Goal: Task Accomplishment & Management: Manage account settings

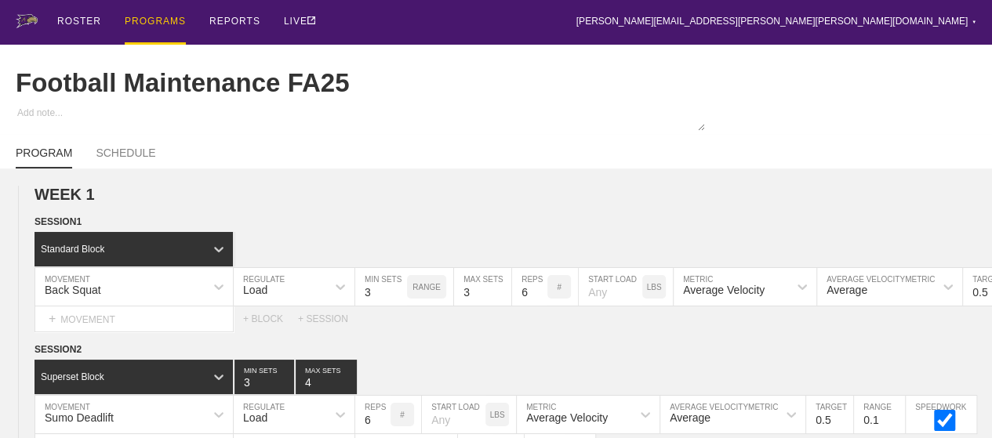
click at [158, 18] on div "PROGRAMS" at bounding box center [155, 22] width 61 height 45
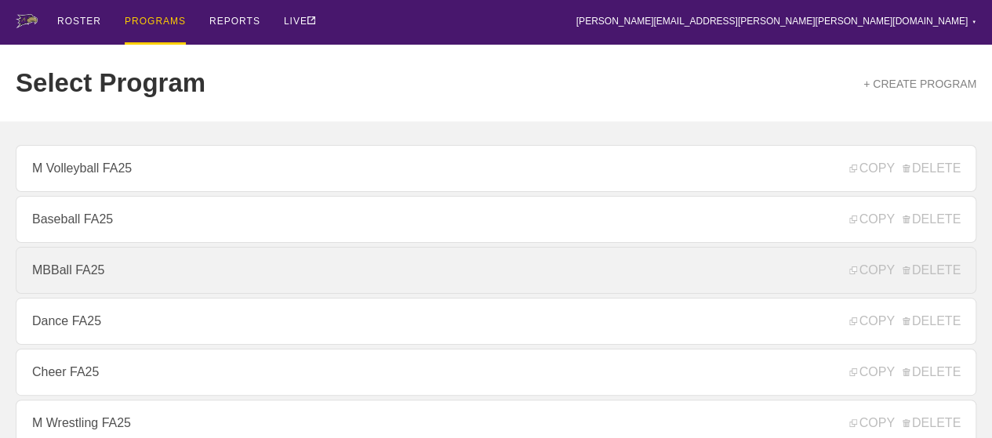
scroll to position [235, 0]
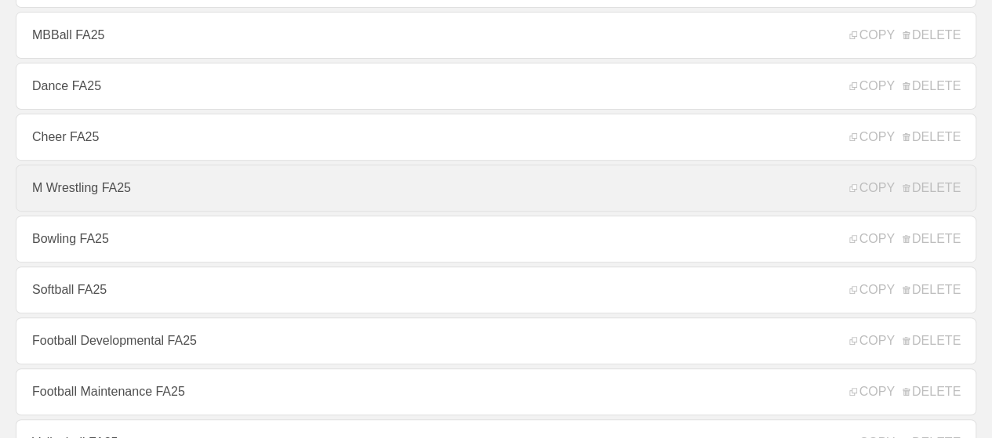
click at [75, 197] on link "M Wrestling FA25" at bounding box center [496, 188] width 961 height 47
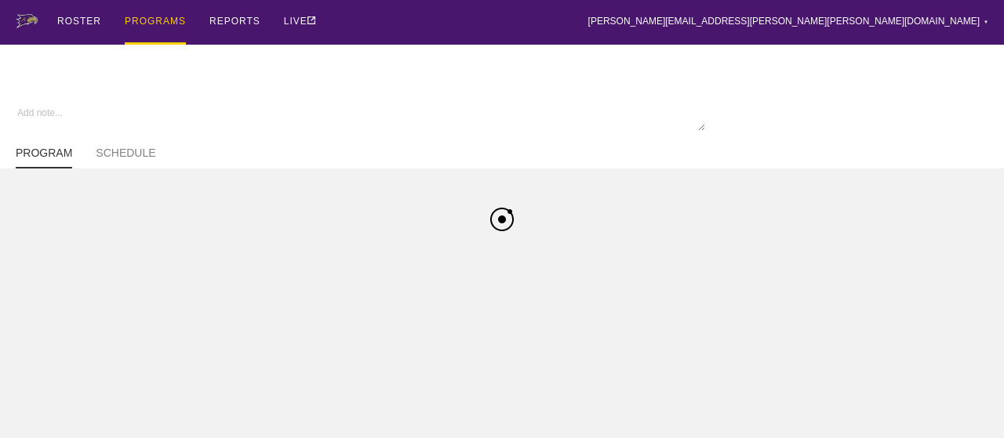
type textarea "x"
type input "M Wrestling FA25"
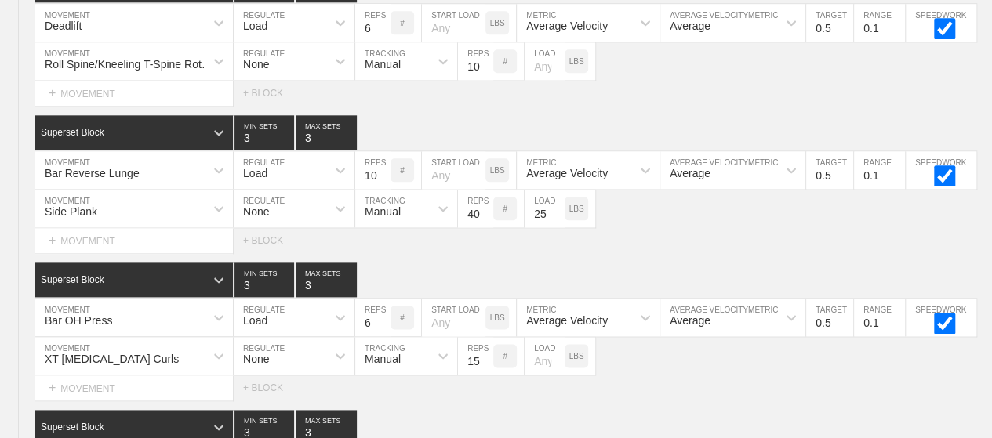
scroll to position [1196, 0]
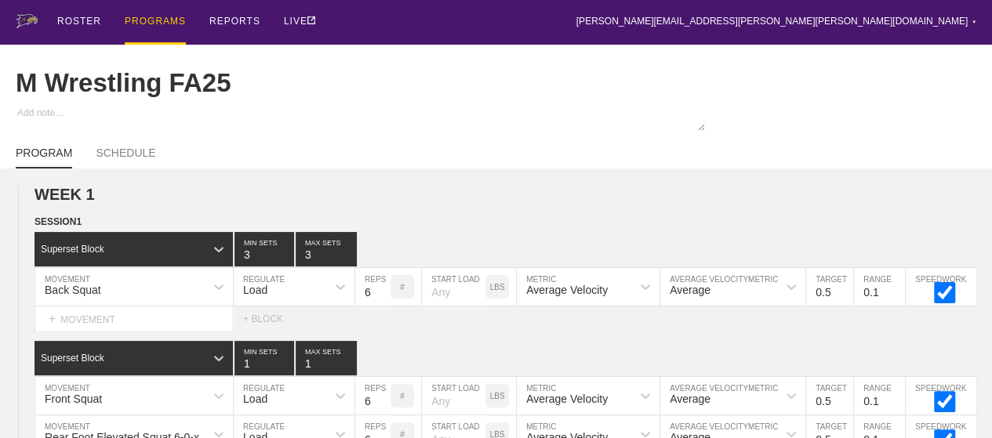
click at [168, 22] on div "PROGRAMS" at bounding box center [155, 22] width 61 height 45
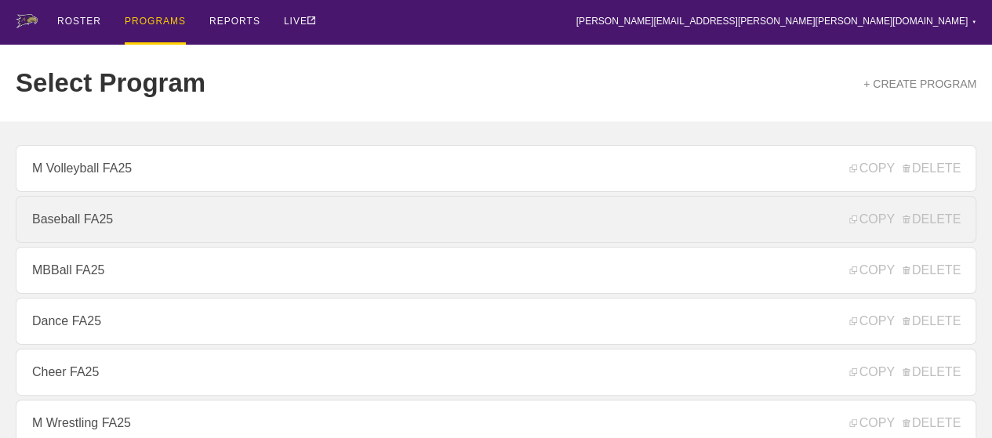
click at [133, 233] on link "Baseball FA25" at bounding box center [496, 219] width 961 height 47
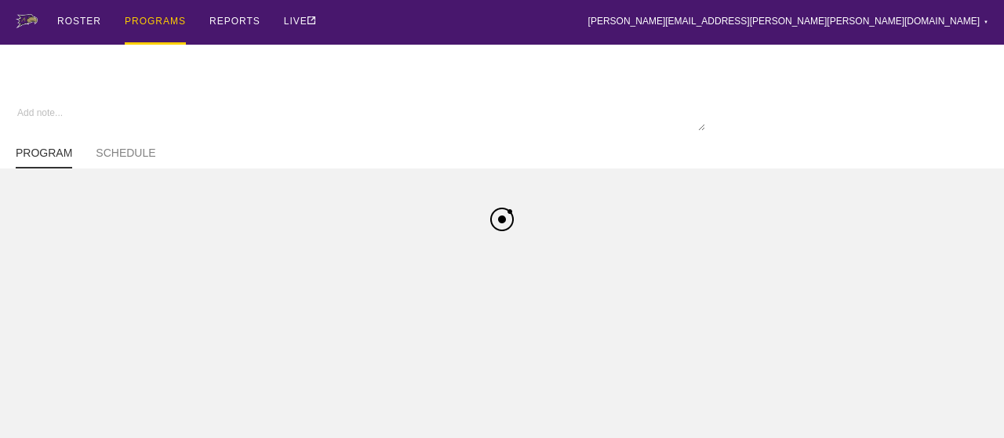
type textarea "x"
type input "Baseball FA25"
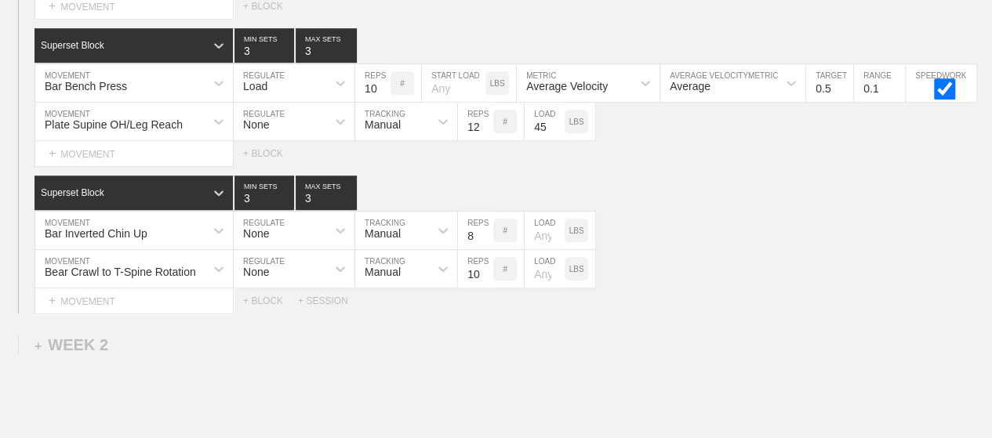
scroll to position [502, 0]
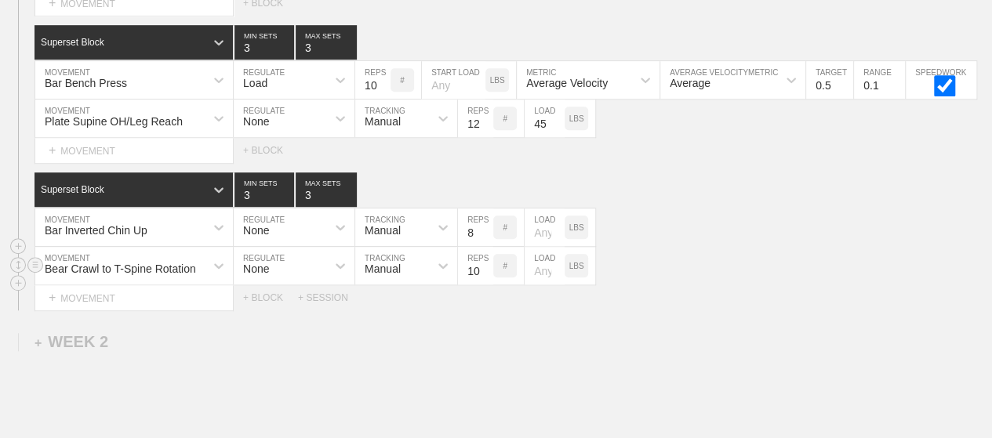
click at [849, 279] on div "Bear Crawl to T-Spine Rotation MOVEMENT None REGULATE Manual TRACKING 10 REPS #…" at bounding box center [496, 266] width 992 height 38
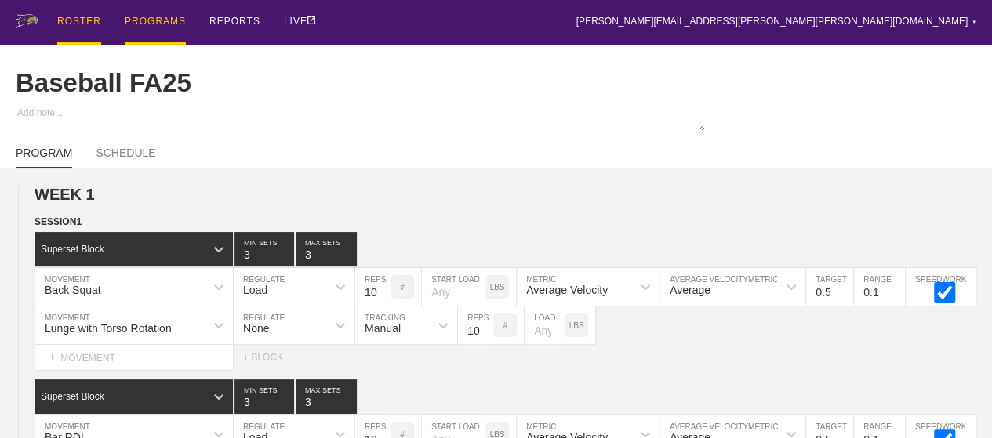
click at [85, 29] on div "ROSTER" at bounding box center [79, 22] width 44 height 45
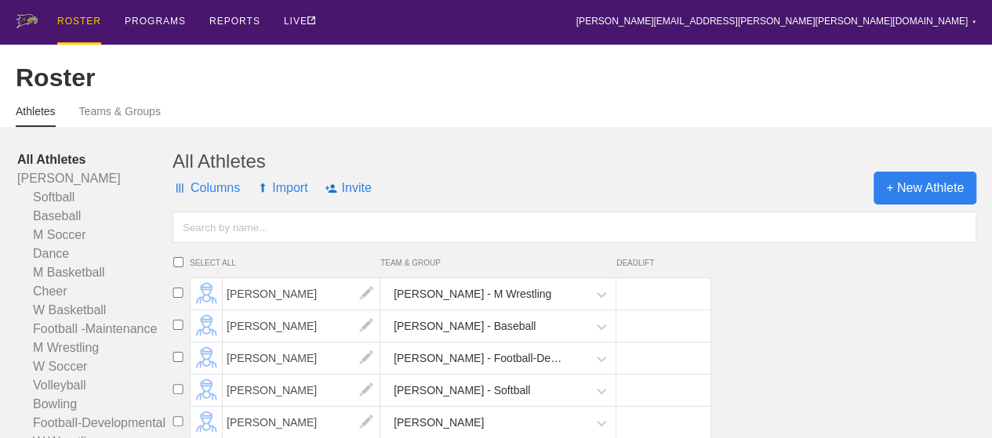
click at [896, 195] on span "+ New Athlete" at bounding box center [925, 188] width 103 height 33
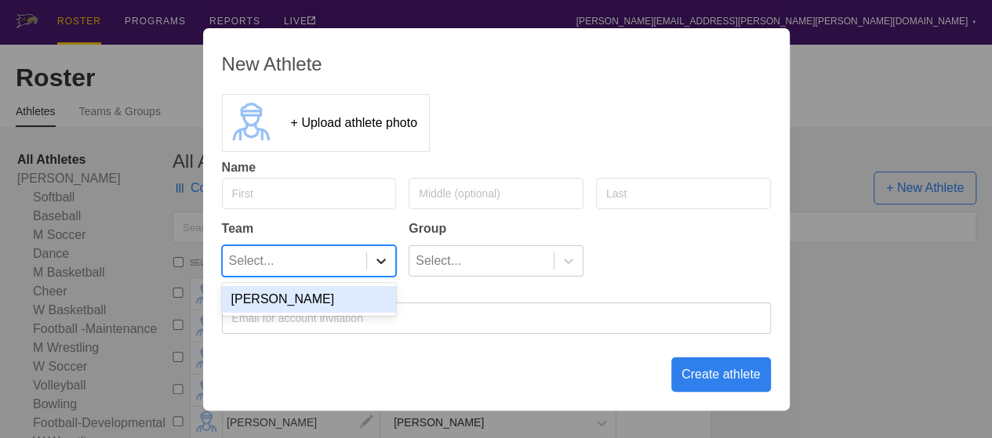
click at [382, 260] on icon at bounding box center [381, 261] width 16 height 16
click at [362, 295] on div "[PERSON_NAME]" at bounding box center [309, 299] width 175 height 27
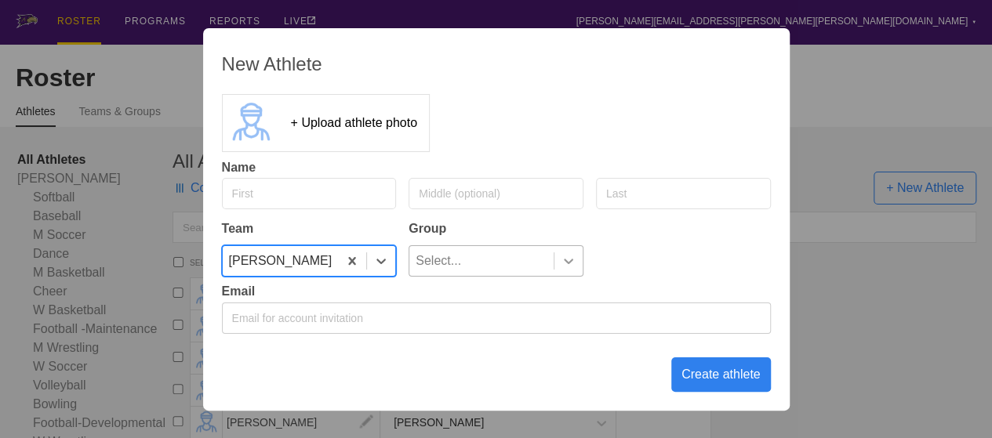
click at [570, 264] on icon at bounding box center [569, 261] width 16 height 16
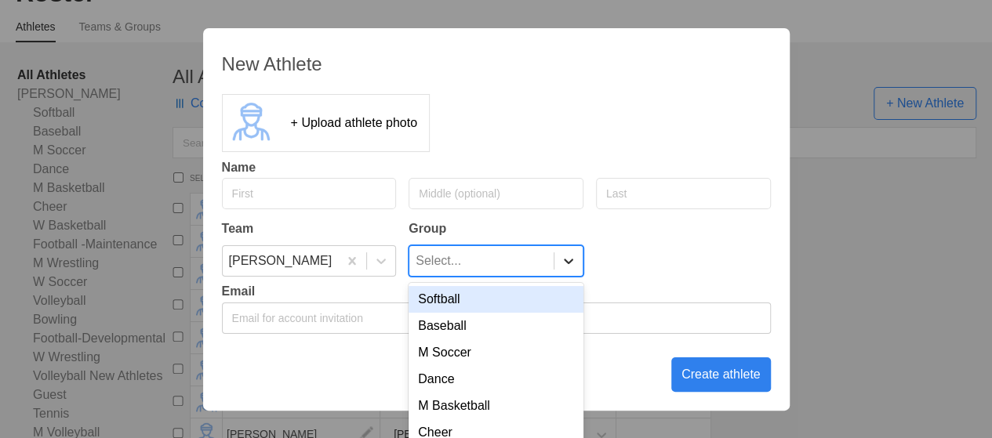
scroll to position [85, 0]
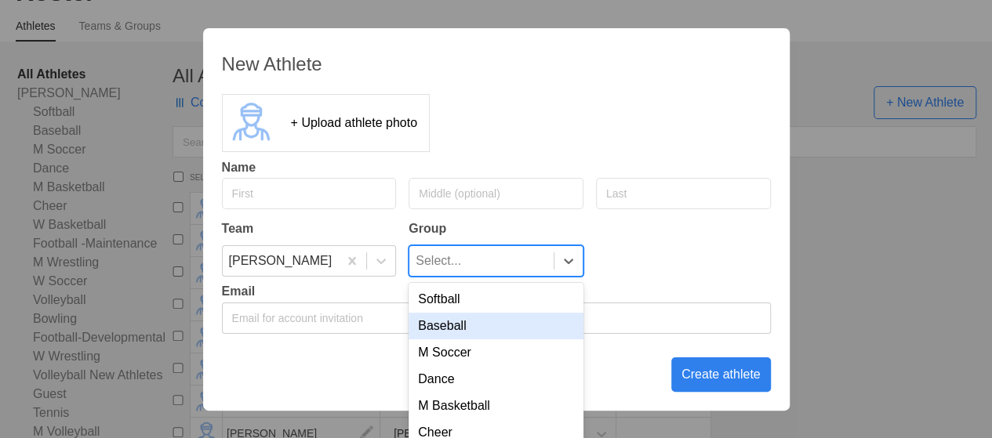
click at [466, 324] on div "Baseball" at bounding box center [496, 326] width 175 height 27
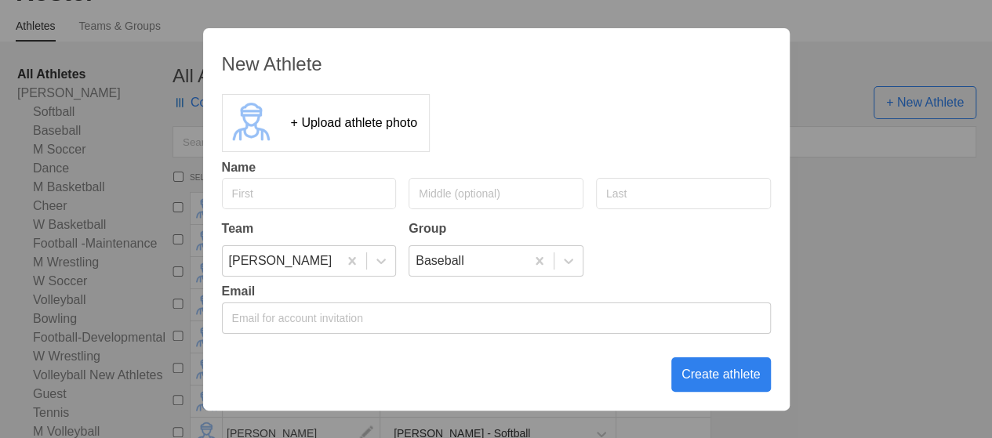
click at [291, 203] on input "text" at bounding box center [309, 193] width 175 height 31
type input "[PERSON_NAME]"
click at [635, 202] on input "text" at bounding box center [683, 193] width 175 height 31
type input "[PERSON_NAME]"
click at [757, 371] on div "Create athlete" at bounding box center [721, 375] width 100 height 35
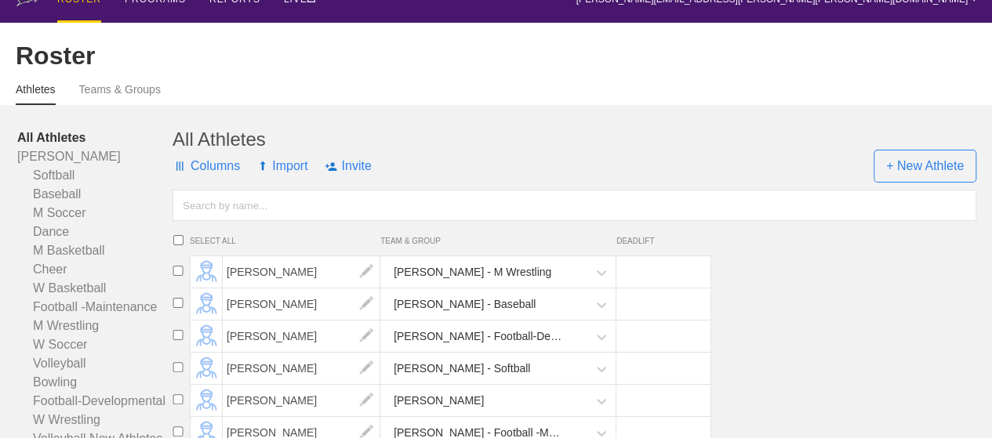
scroll to position [0, 0]
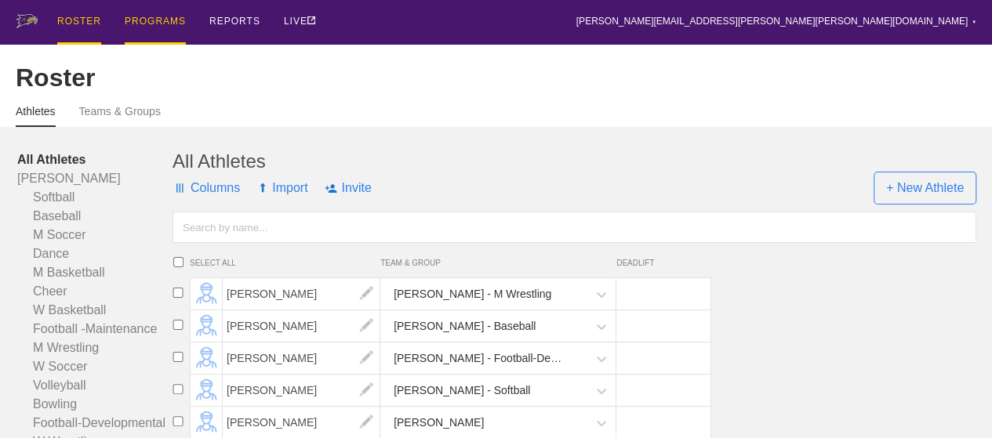
click at [159, 20] on div "PROGRAMS" at bounding box center [155, 22] width 61 height 45
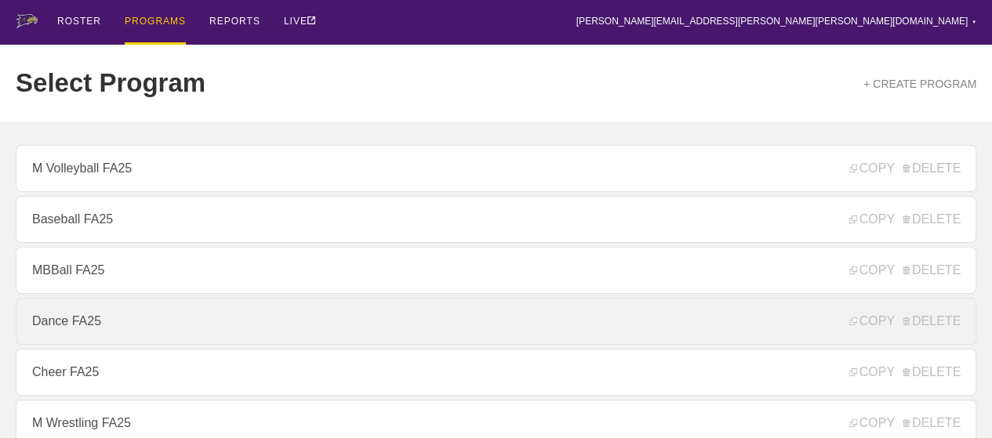
scroll to position [235, 0]
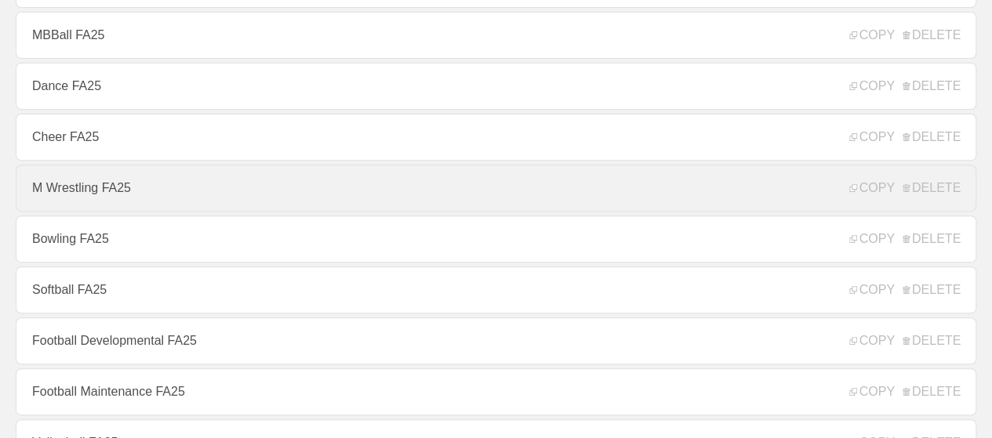
click at [85, 205] on link "M Wrestling FA25" at bounding box center [496, 188] width 961 height 47
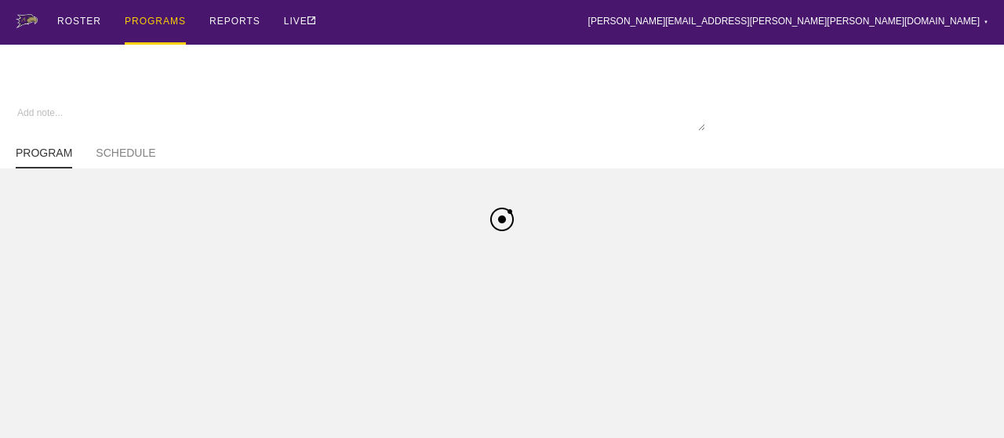
type textarea "x"
type input "M Wrestling FA25"
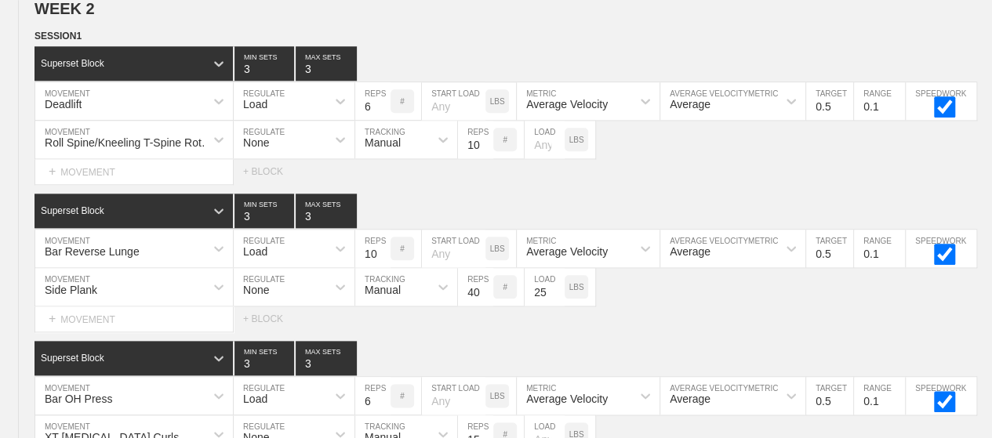
scroll to position [1039, 0]
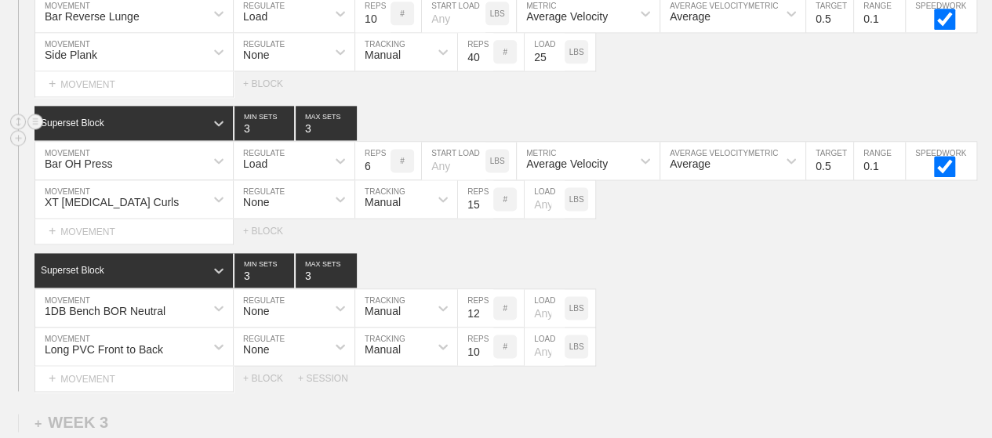
click at [537, 123] on div "Superset Block 3 MIN SETS 3 MAX SETS" at bounding box center [513, 123] width 957 height 35
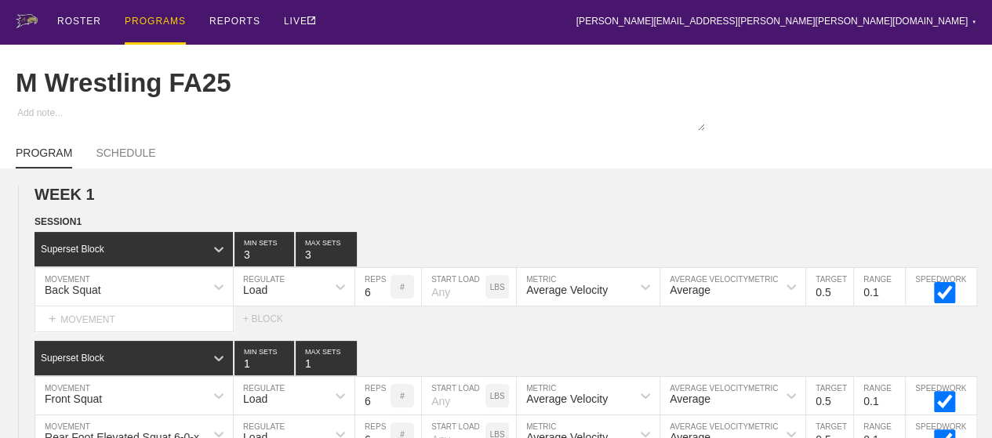
click at [168, 20] on div "PROGRAMS" at bounding box center [155, 22] width 61 height 45
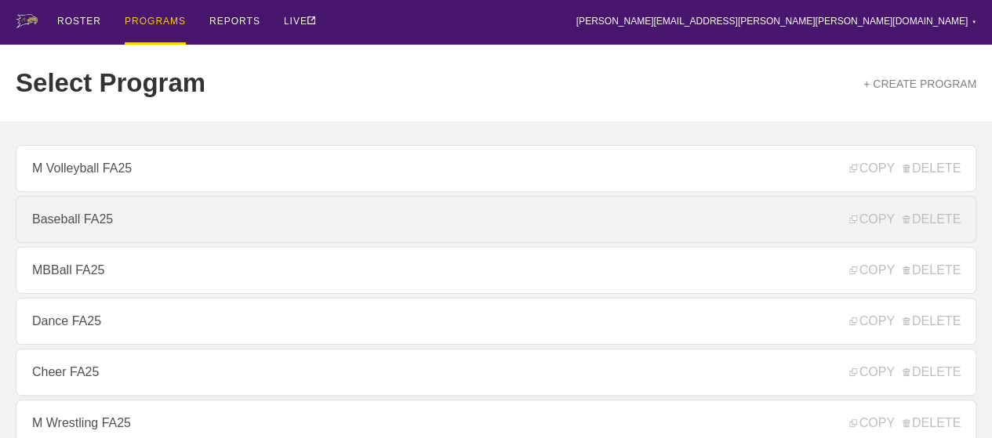
click at [133, 227] on link "Baseball FA25" at bounding box center [496, 219] width 961 height 47
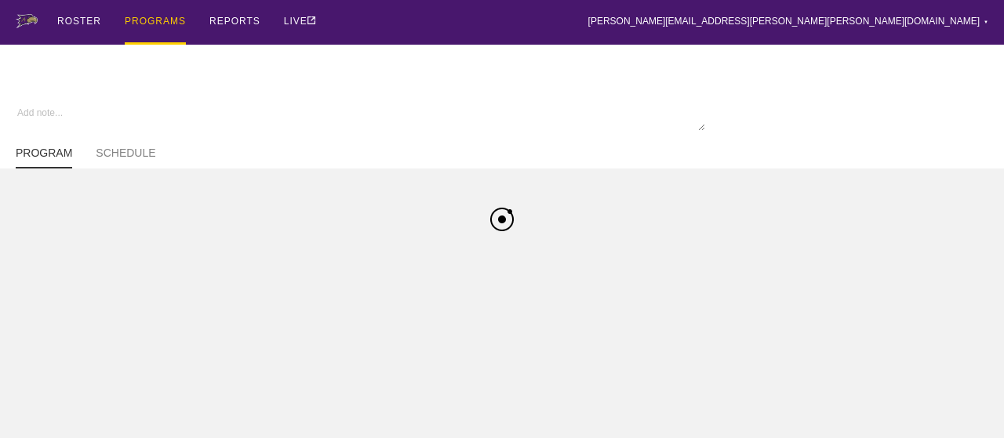
type textarea "x"
type input "Baseball FA25"
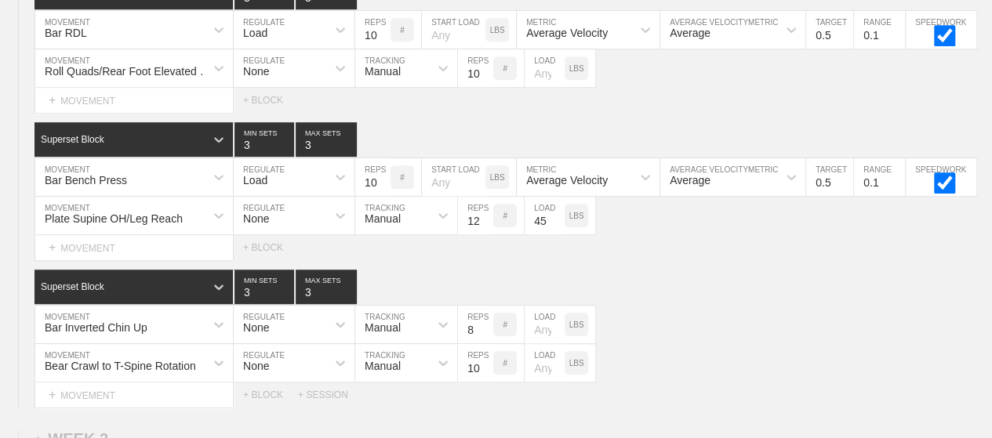
scroll to position [408, 0]
